Goal: Information Seeking & Learning: Learn about a topic

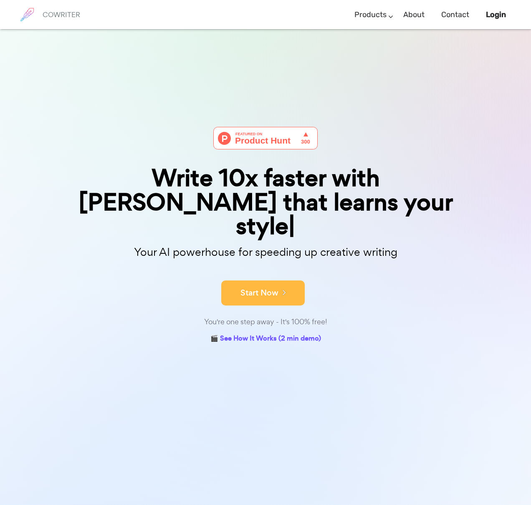
click at [282, 288] on icon at bounding box center [283, 292] width 8 height 9
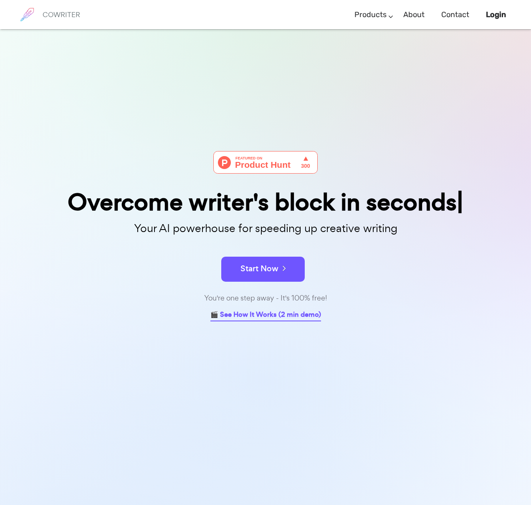
click at [247, 314] on link "🎬 See How It Works (2 min demo)" at bounding box center [266, 315] width 111 height 13
